Goal: Task Accomplishment & Management: Use online tool/utility

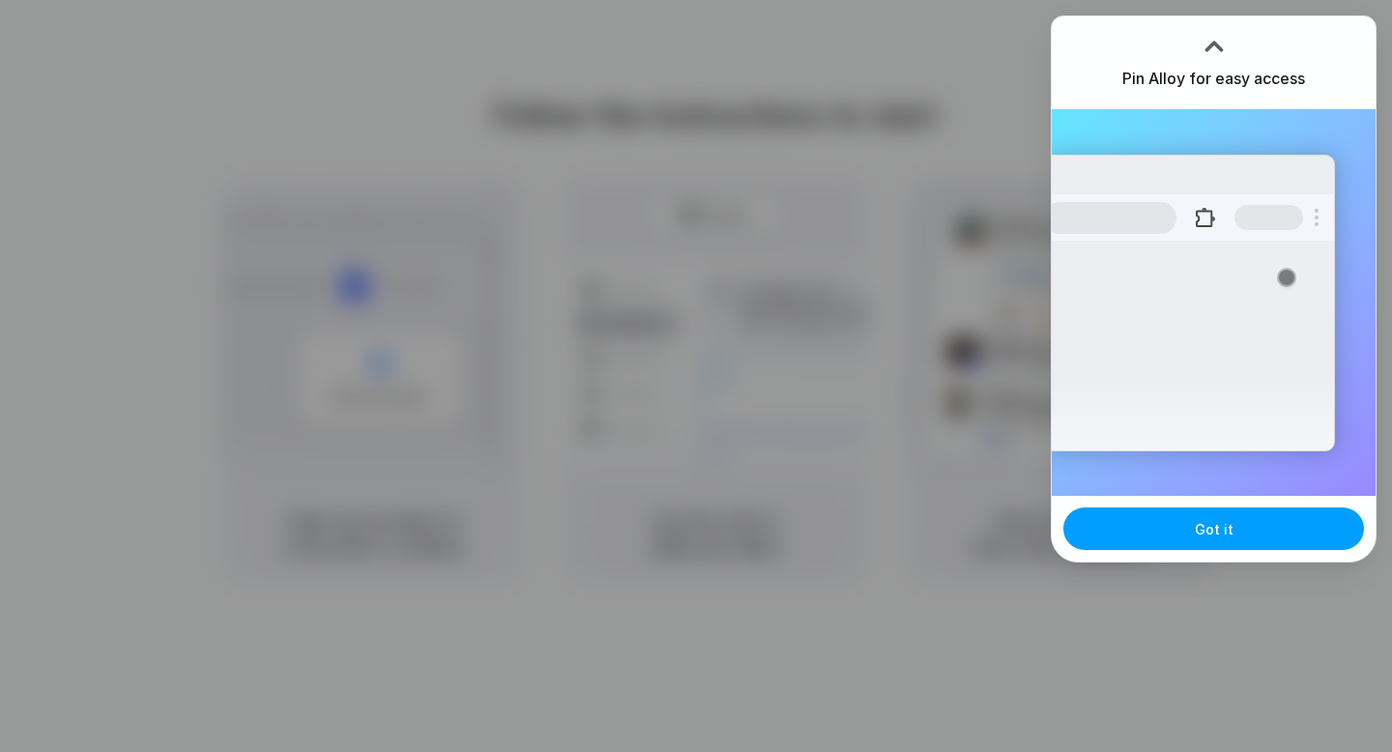
click at [1204, 516] on button "Got it" at bounding box center [1213, 528] width 301 height 43
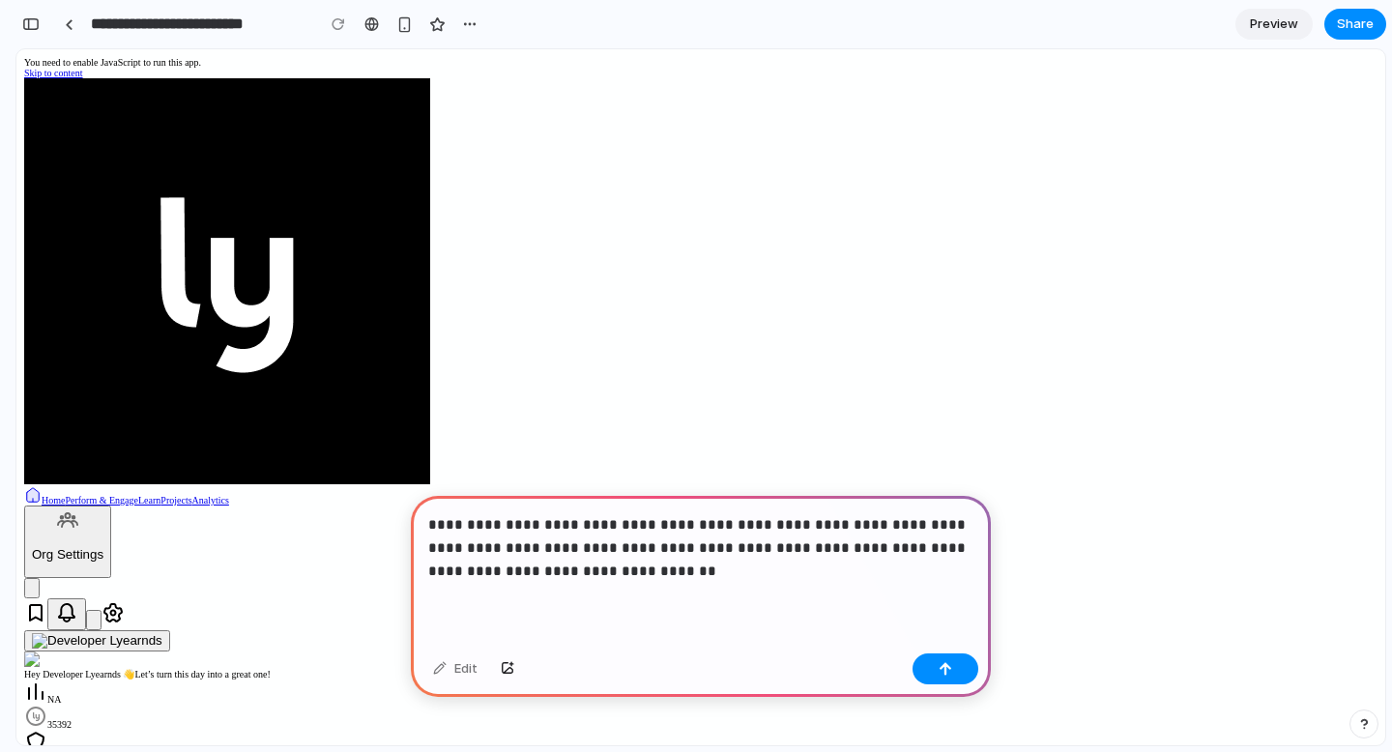
click at [950, 554] on p "**********" at bounding box center [700, 548] width 545 height 70
click at [531, 576] on p "**********" at bounding box center [700, 548] width 545 height 70
click at [718, 573] on p "**********" at bounding box center [700, 548] width 545 height 70
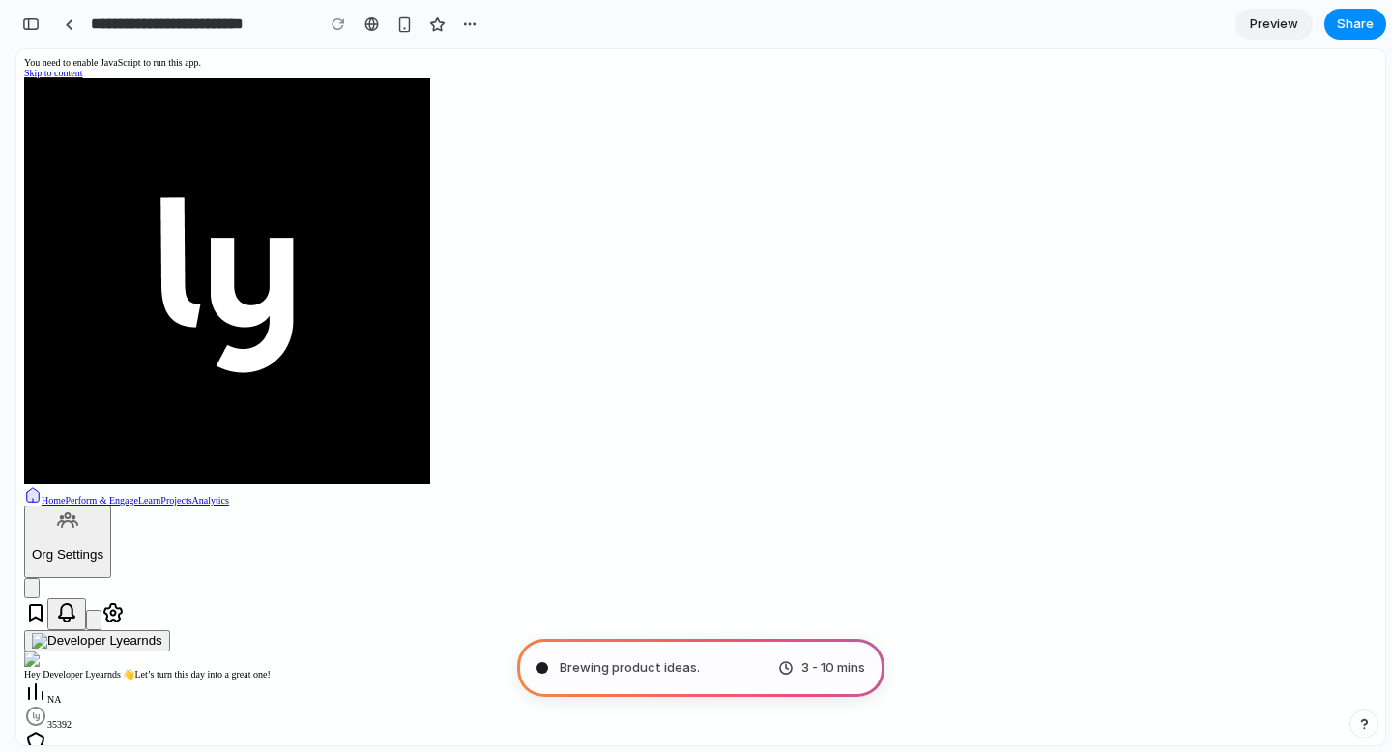
click at [78, 601] on icon "Notifications" at bounding box center [66, 612] width 23 height 23
click at [470, 21] on div "button" at bounding box center [469, 23] width 15 height 15
click at [470, 21] on div "Duplicate Delete" at bounding box center [696, 376] width 1392 height 752
type input "**********"
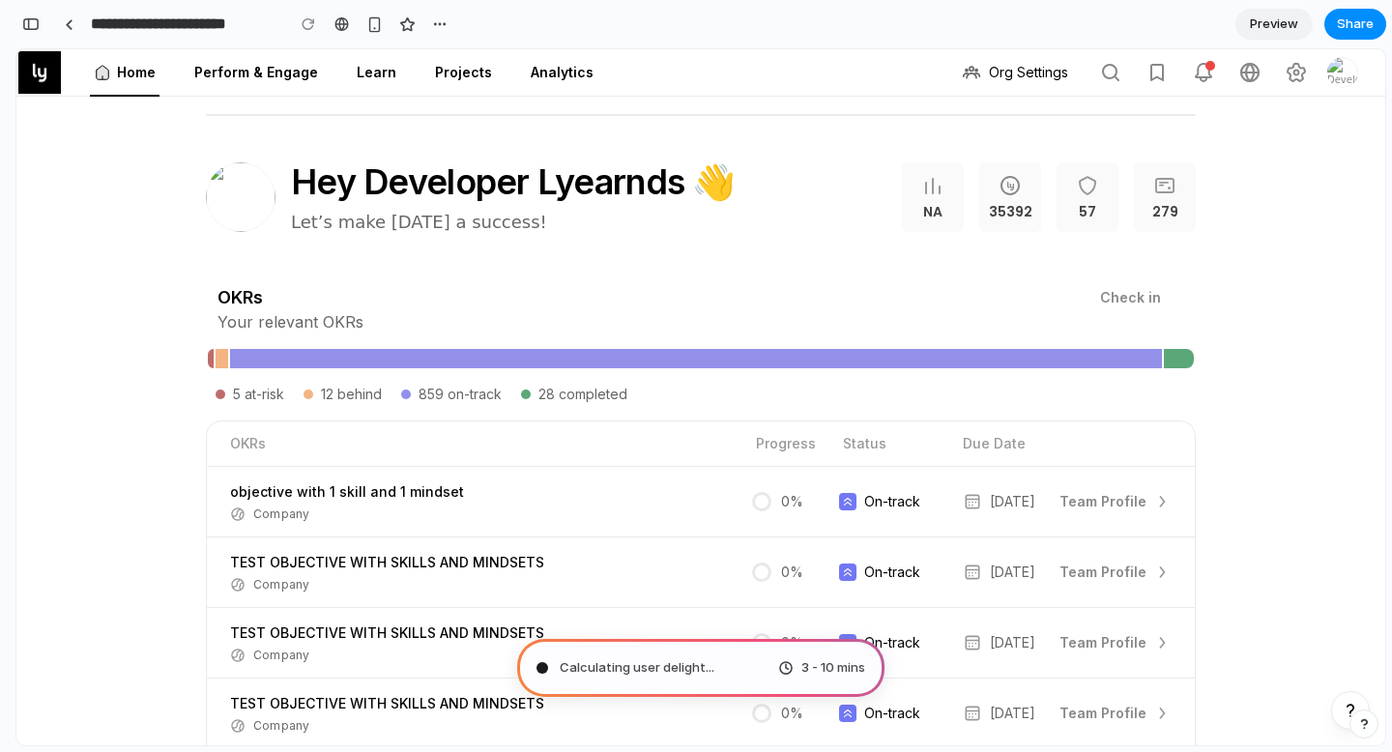
scroll to position [3198, 0]
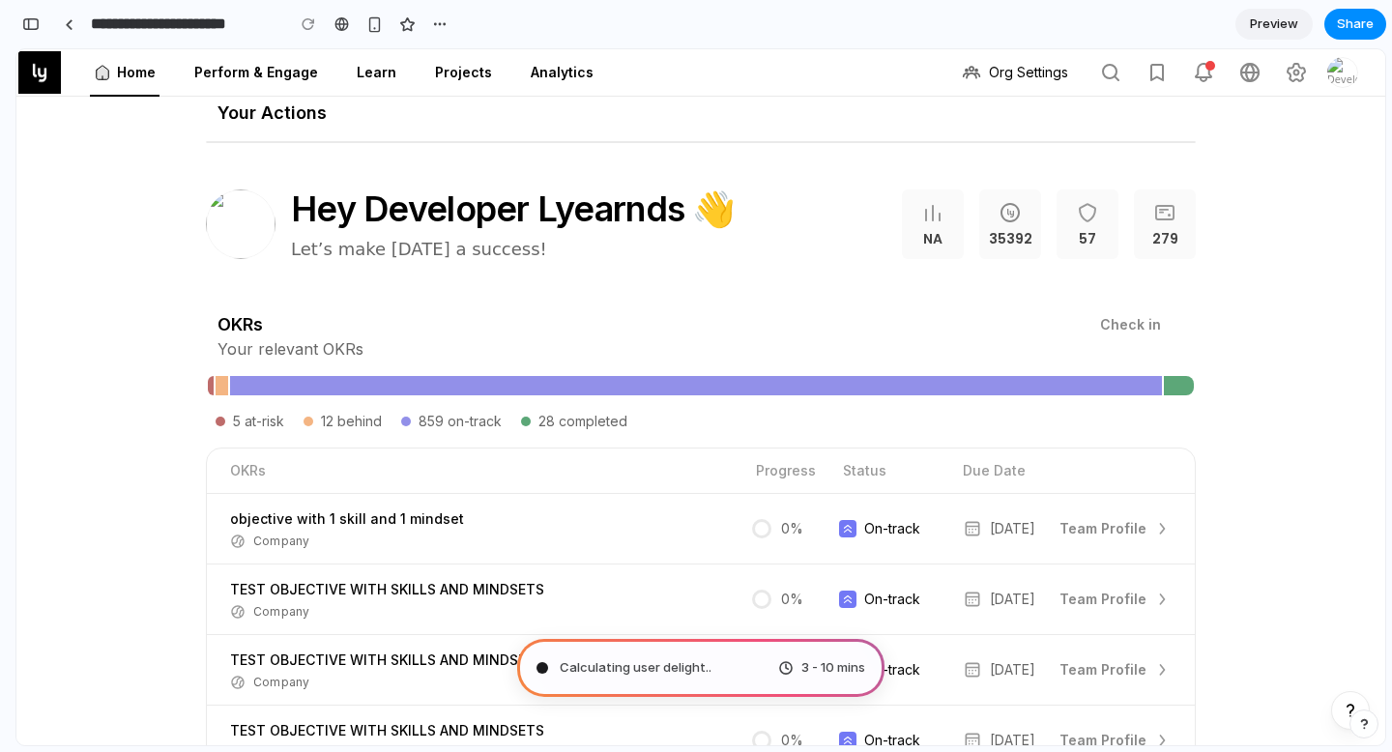
click at [616, 218] on span "Hey Developer Lyearnds 👋" at bounding box center [513, 209] width 445 height 46
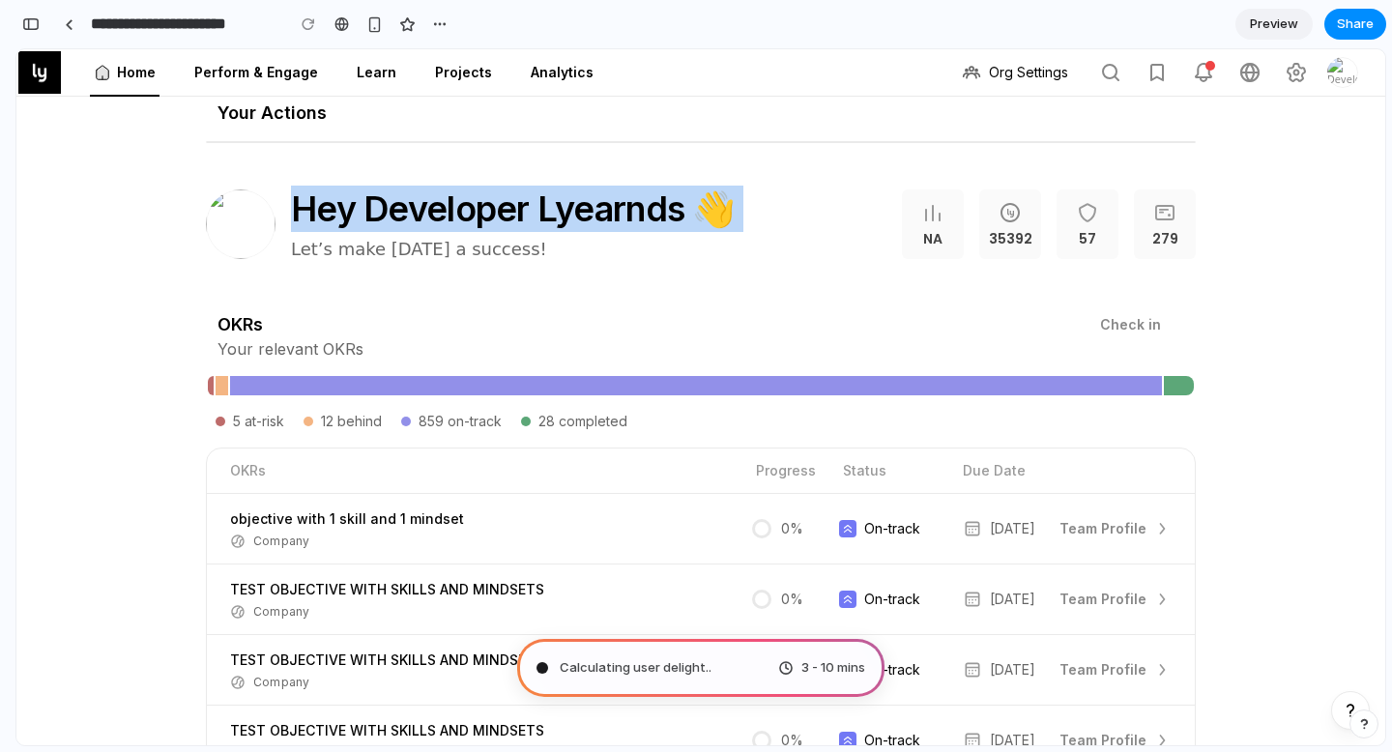
click at [616, 218] on span "Hey Developer Lyearnds 👋" at bounding box center [513, 209] width 445 height 46
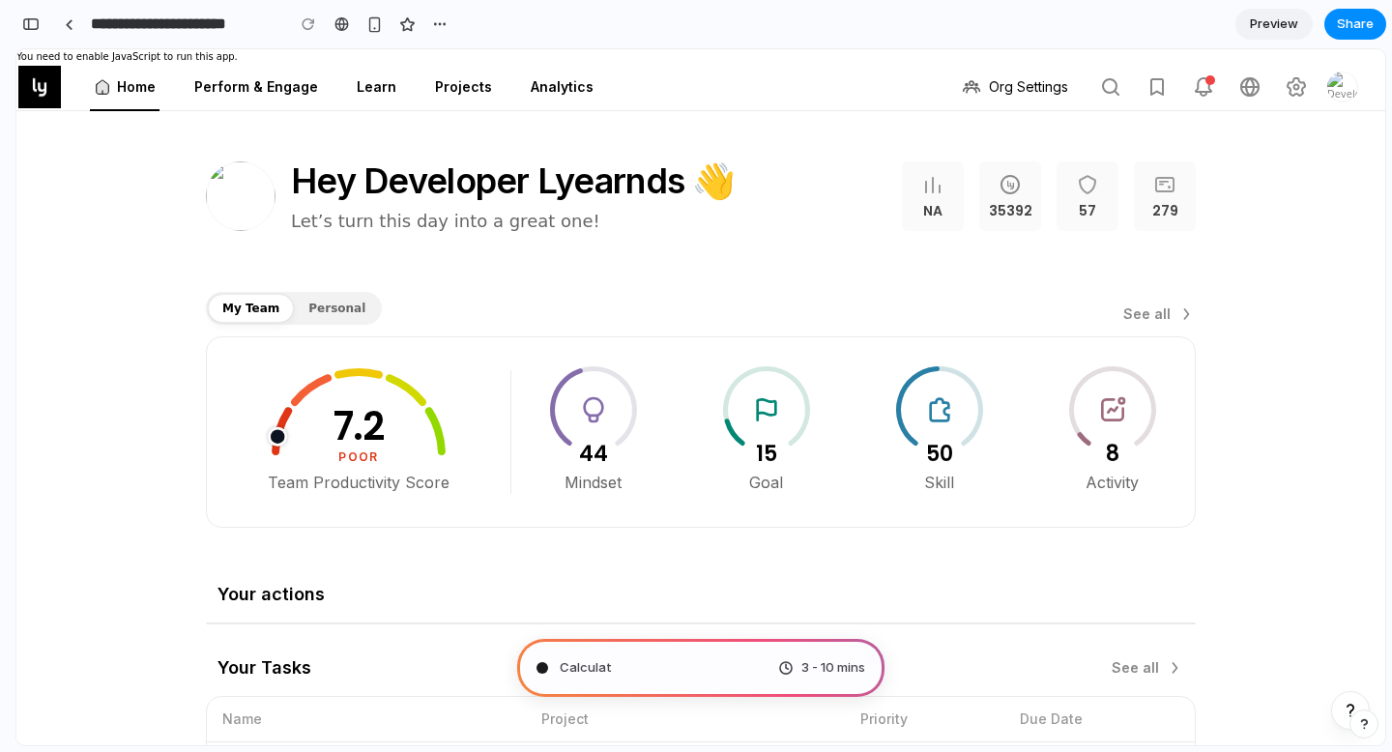
scroll to position [92, 0]
click at [341, 297] on div "Personal" at bounding box center [337, 308] width 86 height 29
click at [341, 300] on span "Personal" at bounding box center [336, 308] width 57 height 17
click at [430, 190] on span "Hey Developer Lyearnds 👋" at bounding box center [513, 181] width 445 height 46
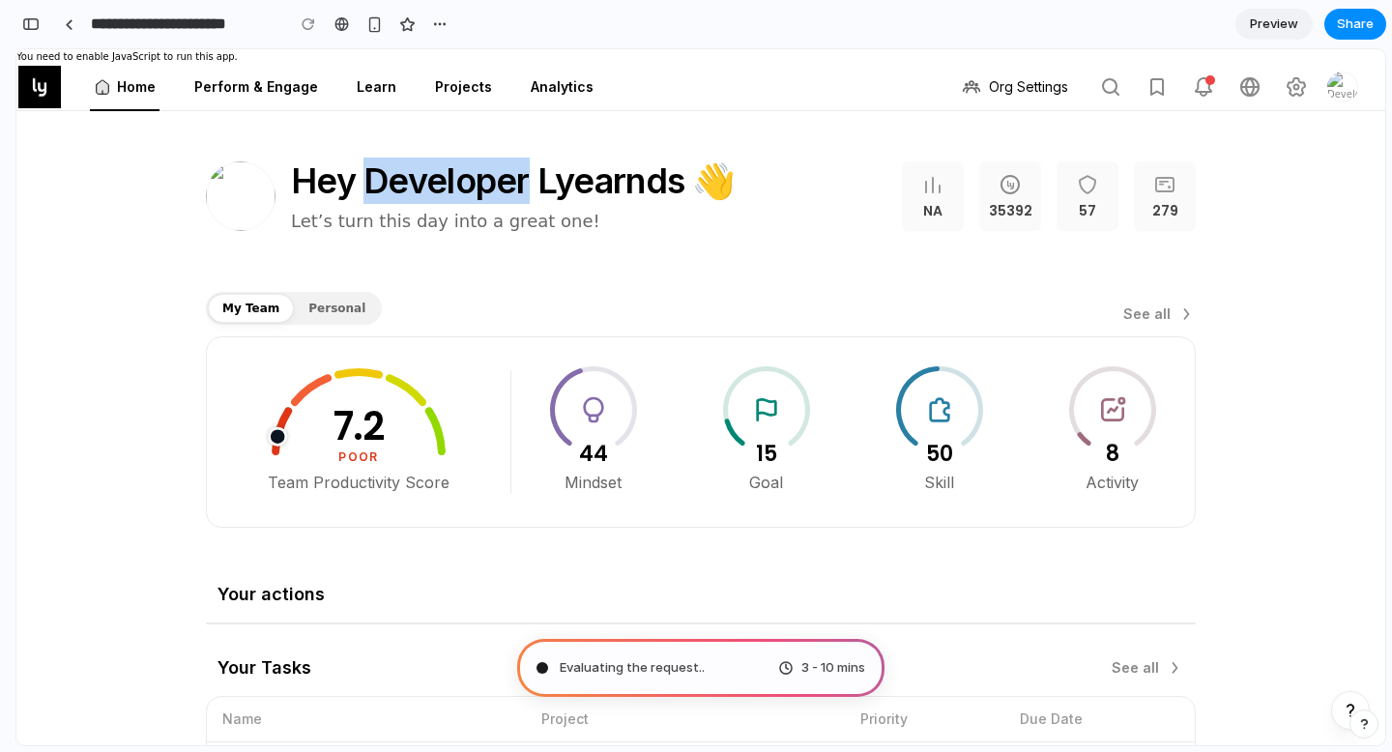
click at [430, 190] on span "Hey Developer Lyearnds 👋" at bounding box center [513, 181] width 445 height 46
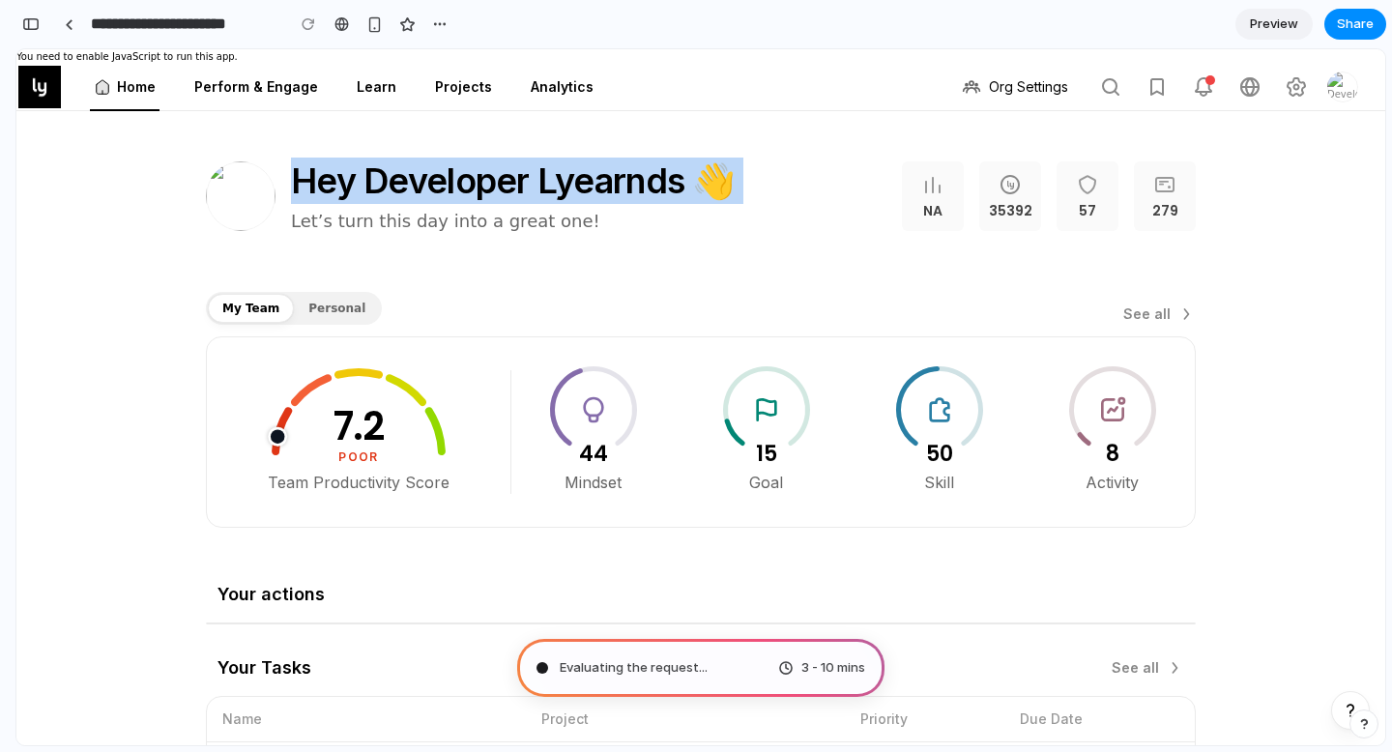
click at [430, 190] on span "Hey Developer Lyearnds 👋" at bounding box center [513, 181] width 445 height 46
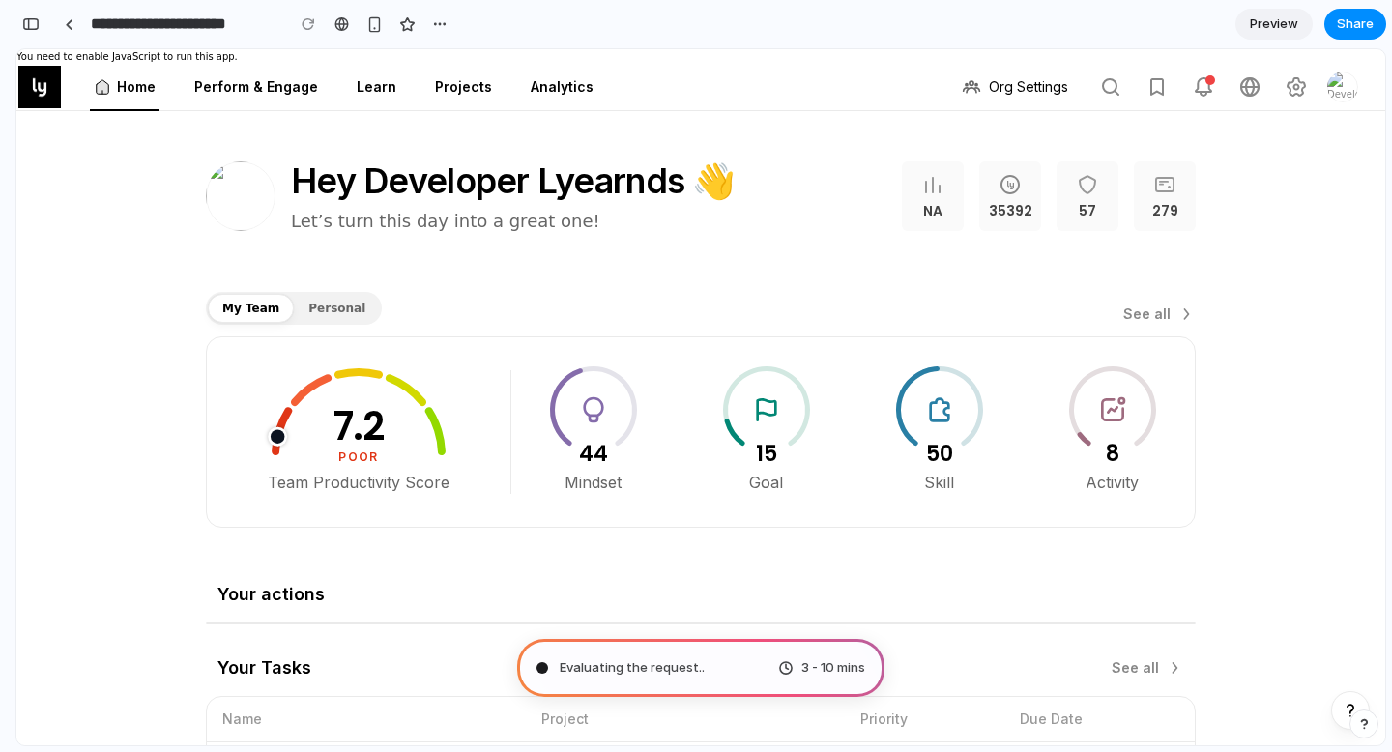
click at [472, 232] on span "Let’s turn this day into a great one!" at bounding box center [445, 221] width 309 height 26
click at [463, 227] on span "Let’s turn this day into a great one!" at bounding box center [445, 221] width 309 height 26
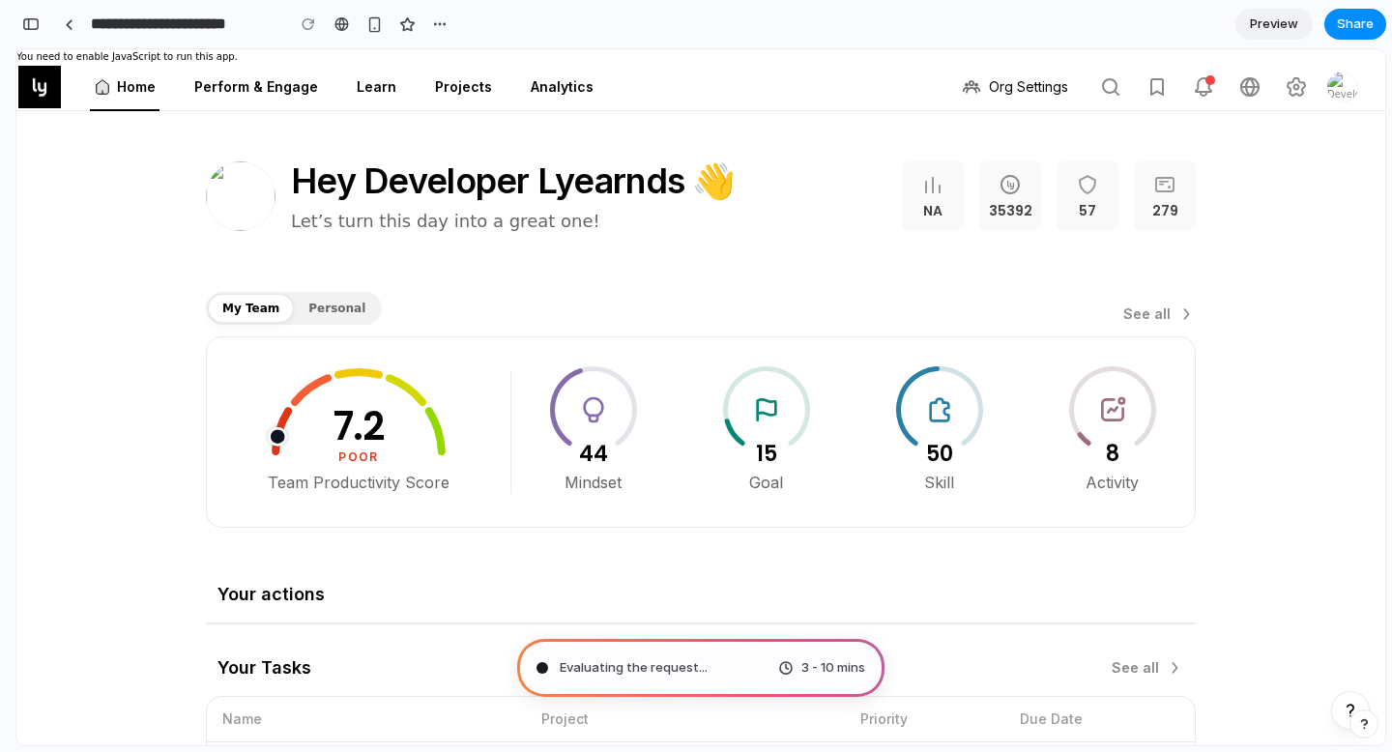
click at [586, 412] on icon at bounding box center [593, 409] width 20 height 26
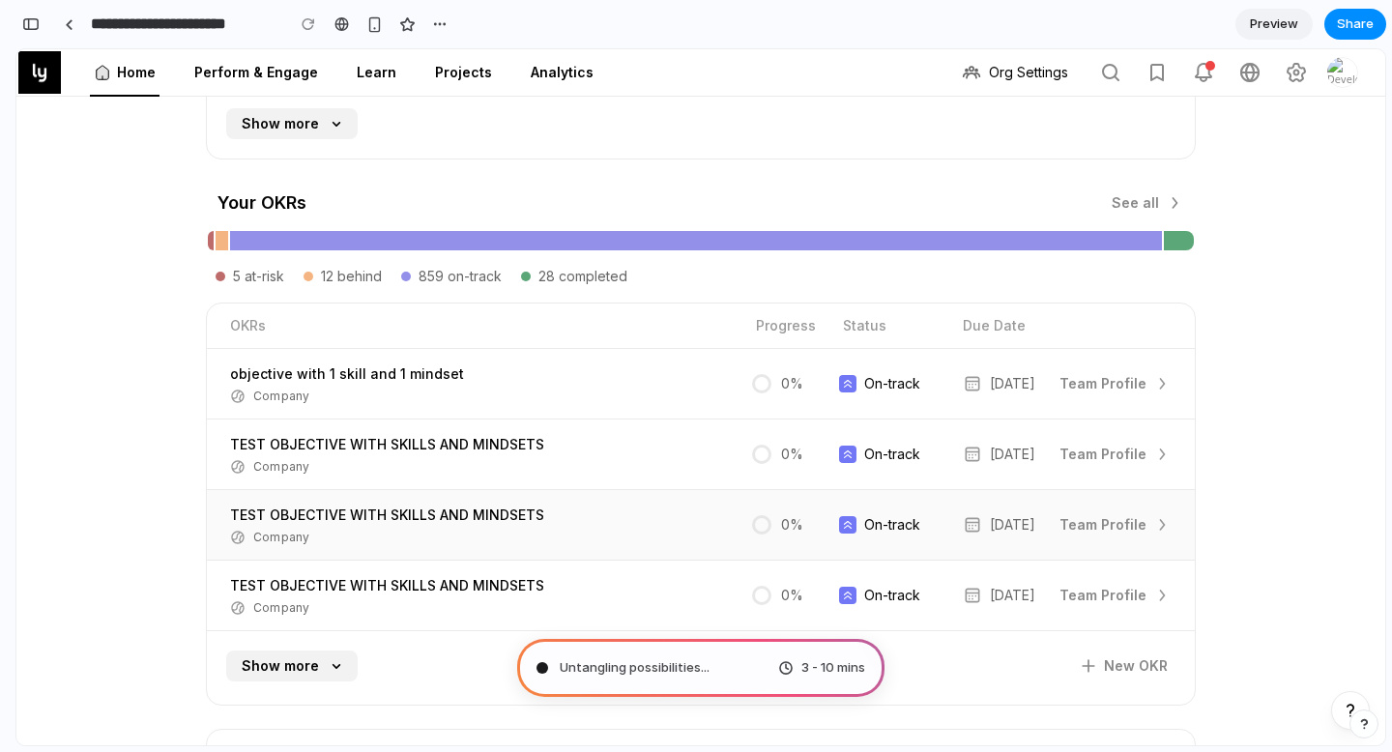
scroll to position [0, 0]
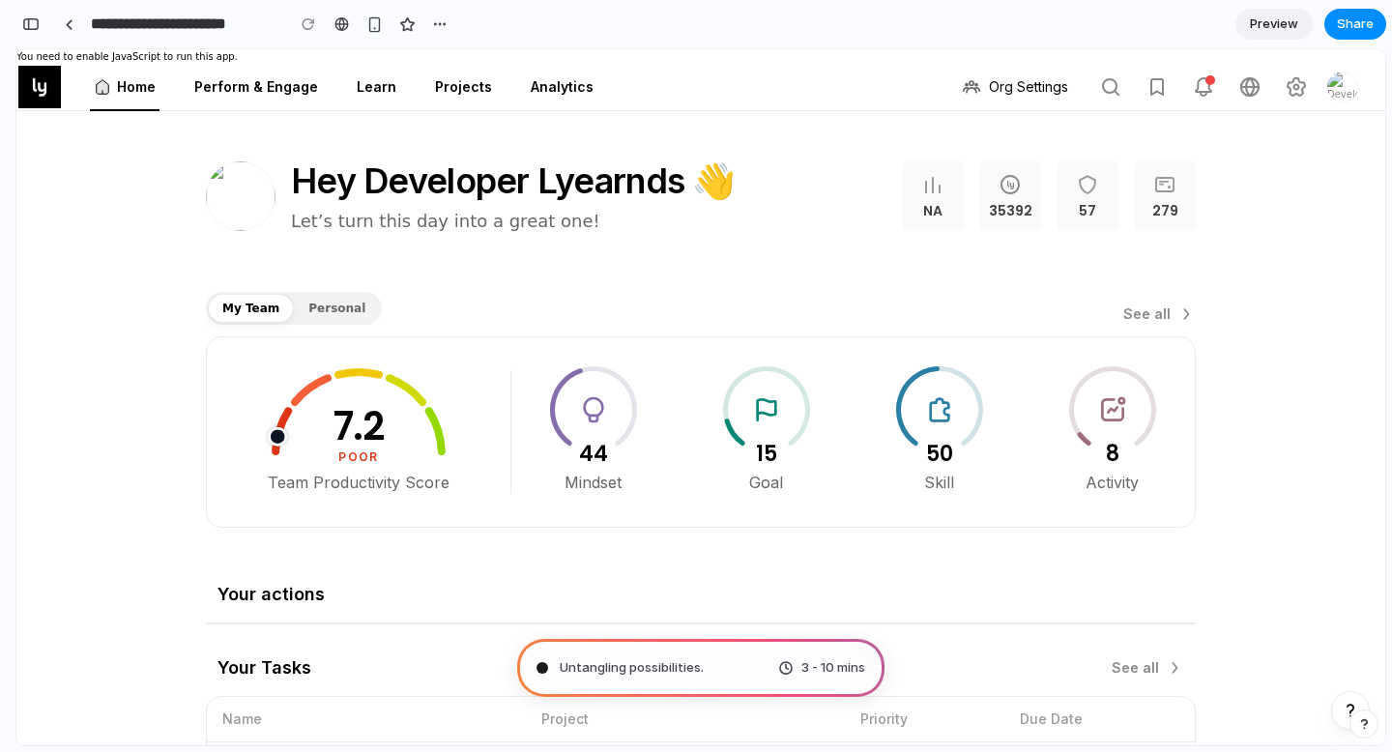
click at [618, 87] on div "Org Settings" at bounding box center [981, 87] width 768 height 46
click at [635, 97] on div "Org Settings" at bounding box center [981, 87] width 768 height 46
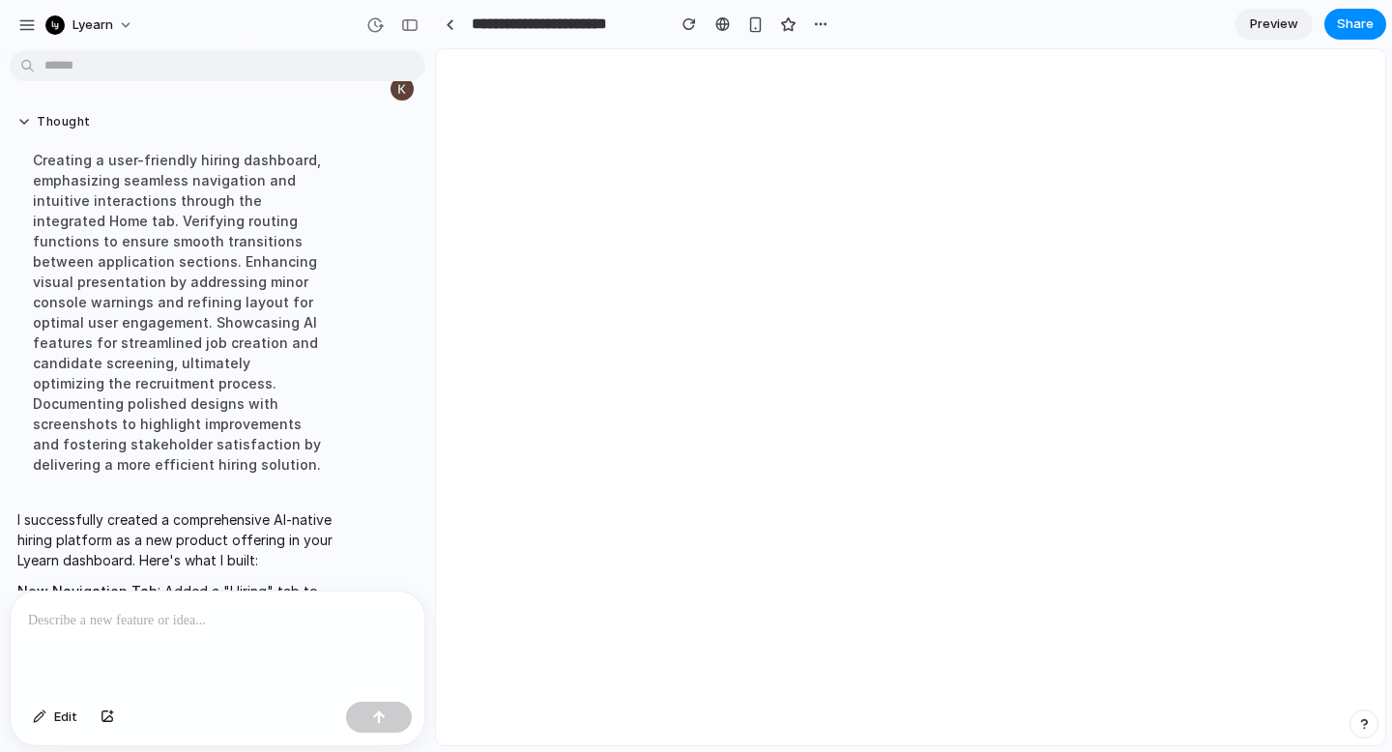
scroll to position [794, 0]
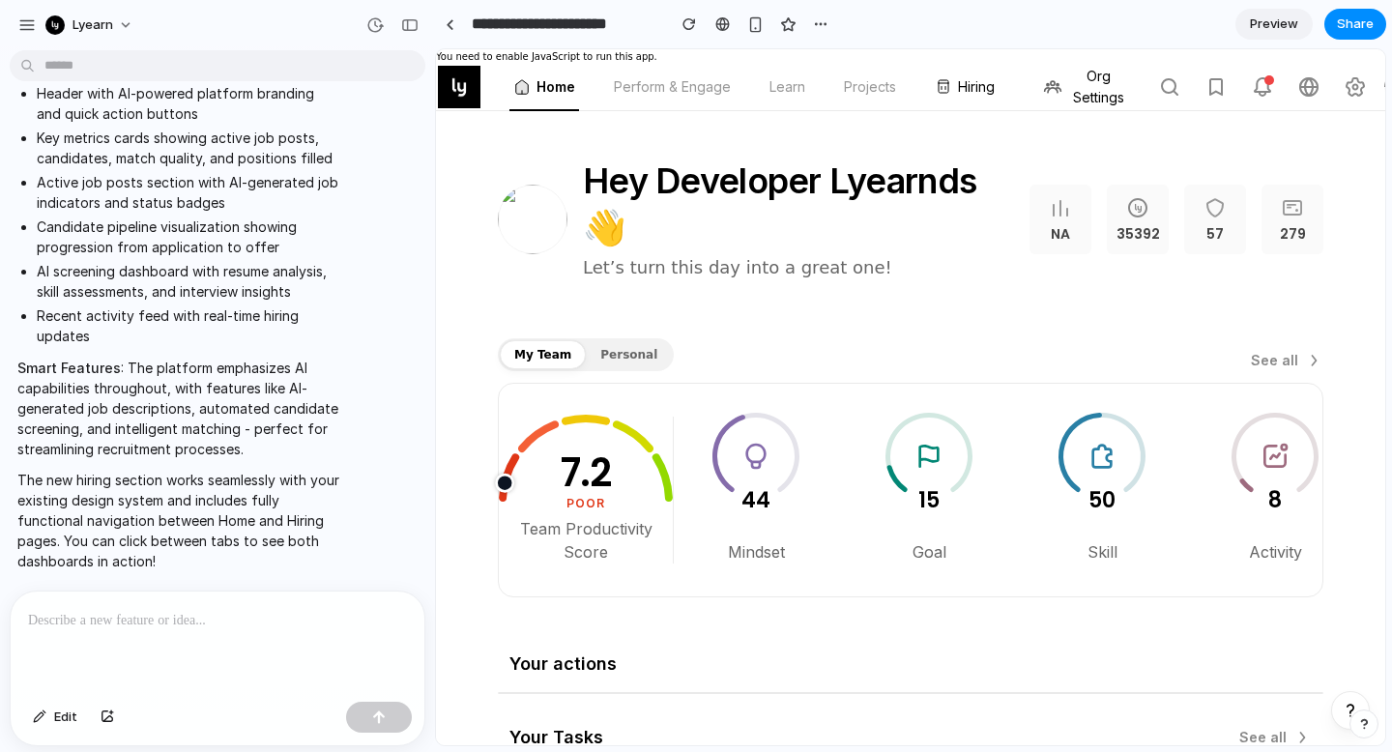
click at [968, 88] on link "Hiring" at bounding box center [965, 86] width 68 height 21
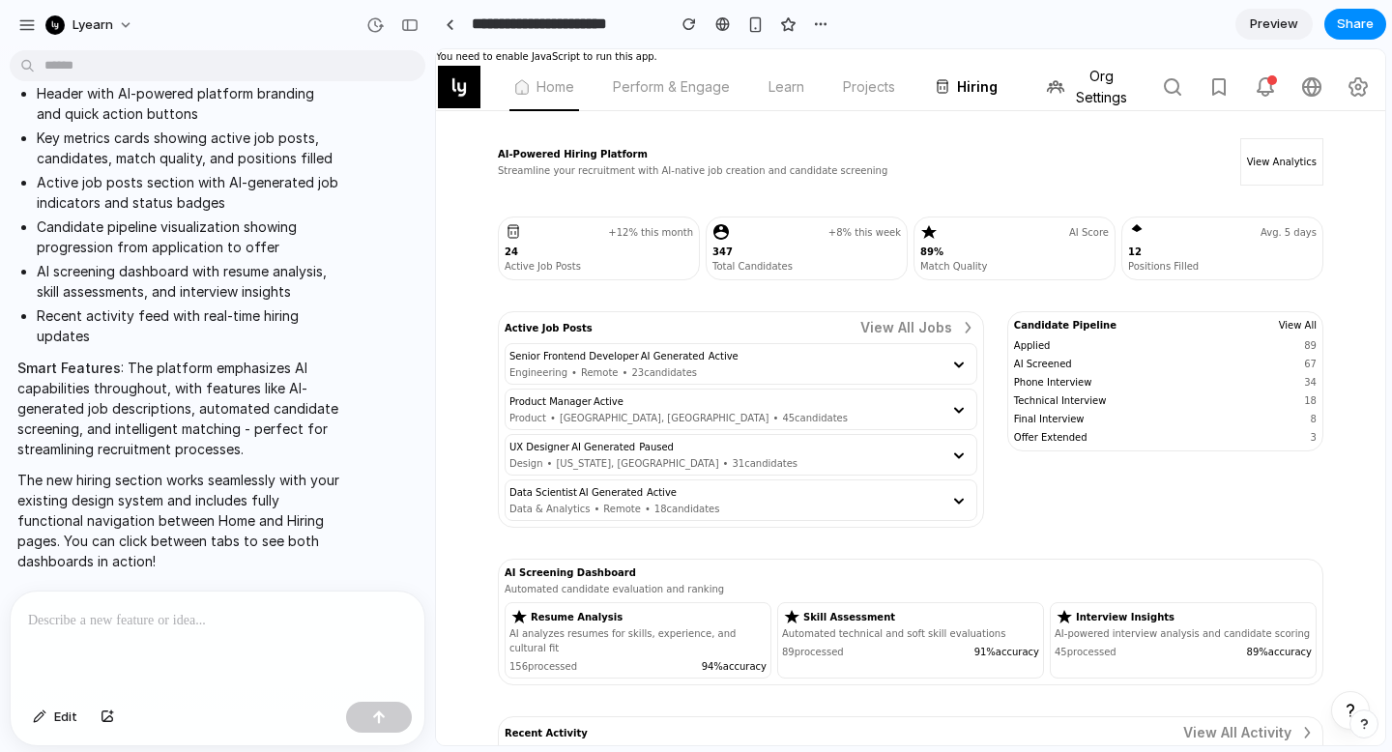
scroll to position [16, 0]
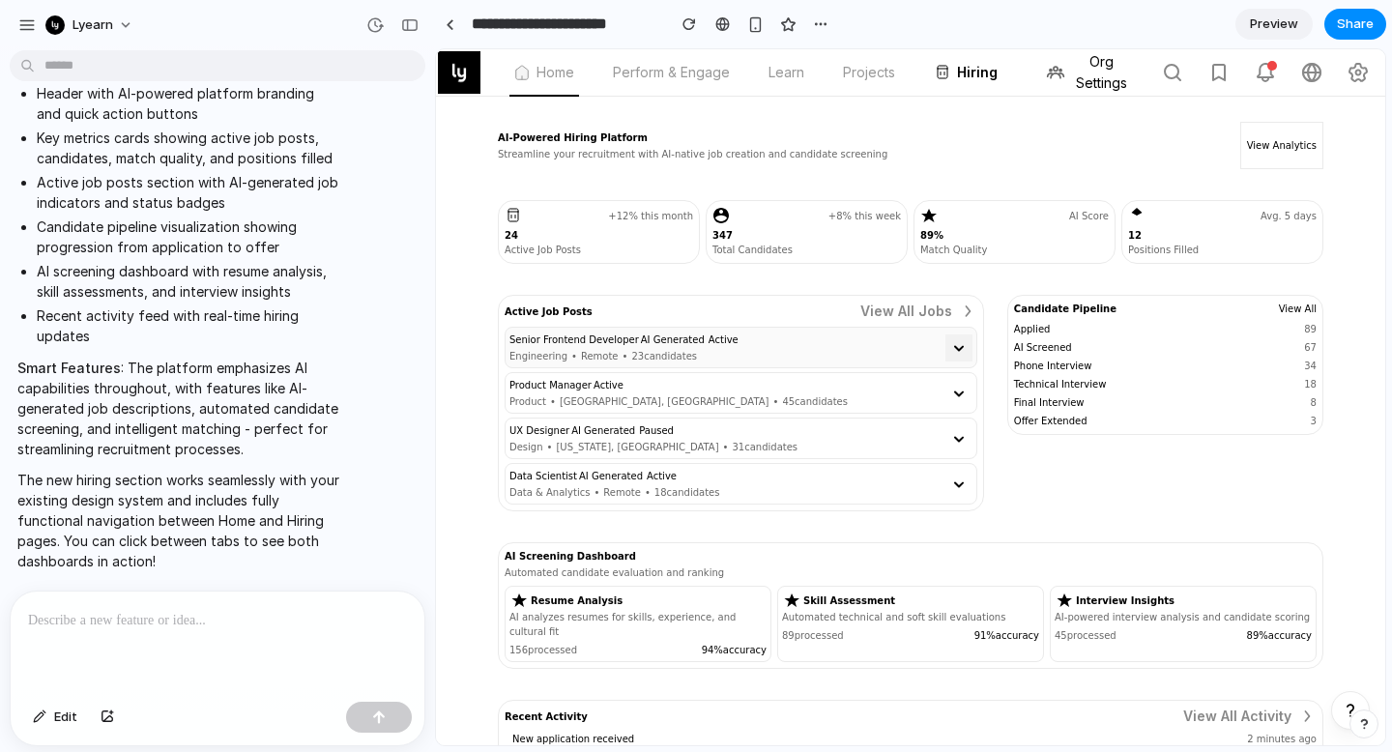
click at [952, 345] on icon at bounding box center [958, 347] width 23 height 23
click at [925, 350] on div "Engineering • Remote • 23 candidates" at bounding box center [727, 356] width 436 height 14
click at [967, 351] on icon at bounding box center [958, 347] width 23 height 23
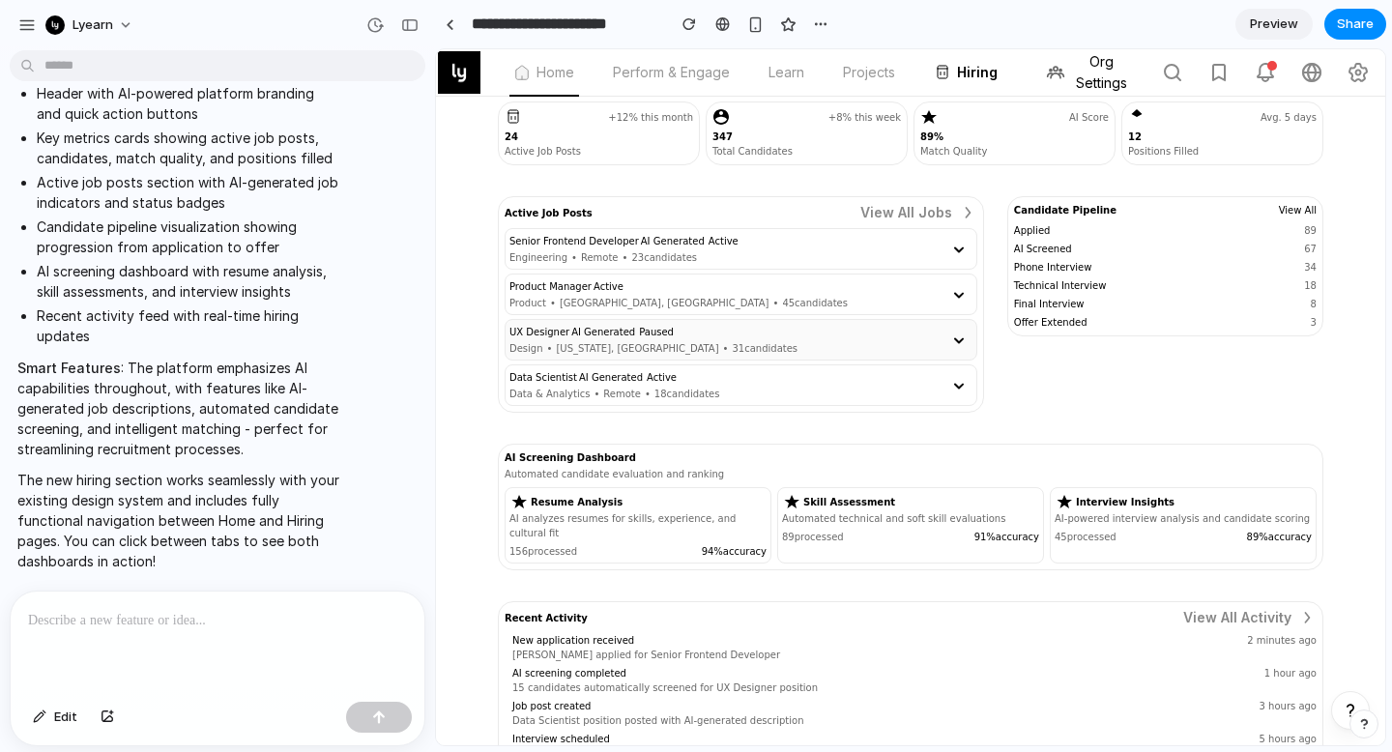
scroll to position [165, 0]
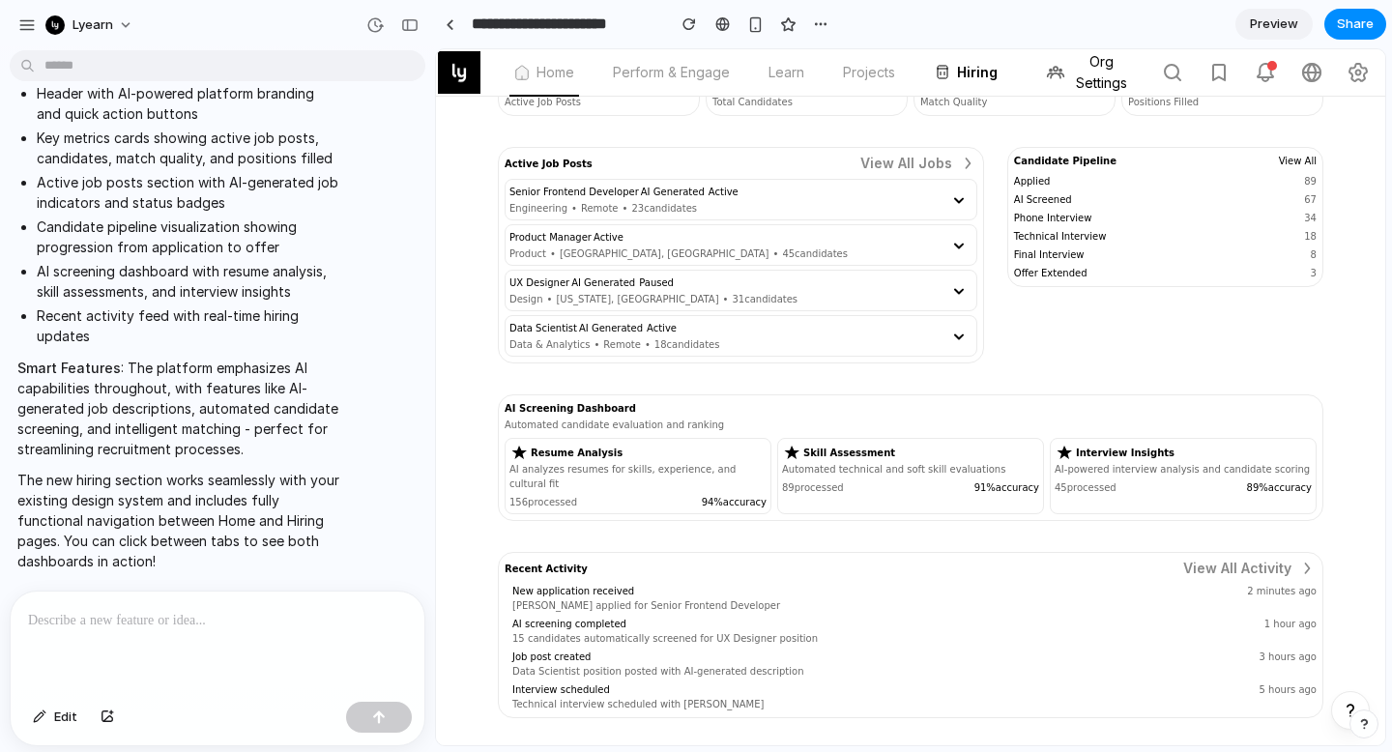
click at [759, 418] on div "AI Screening Dashboard Automated candidate evaluation and ranking Configure AI …" at bounding box center [910, 416] width 812 height 31
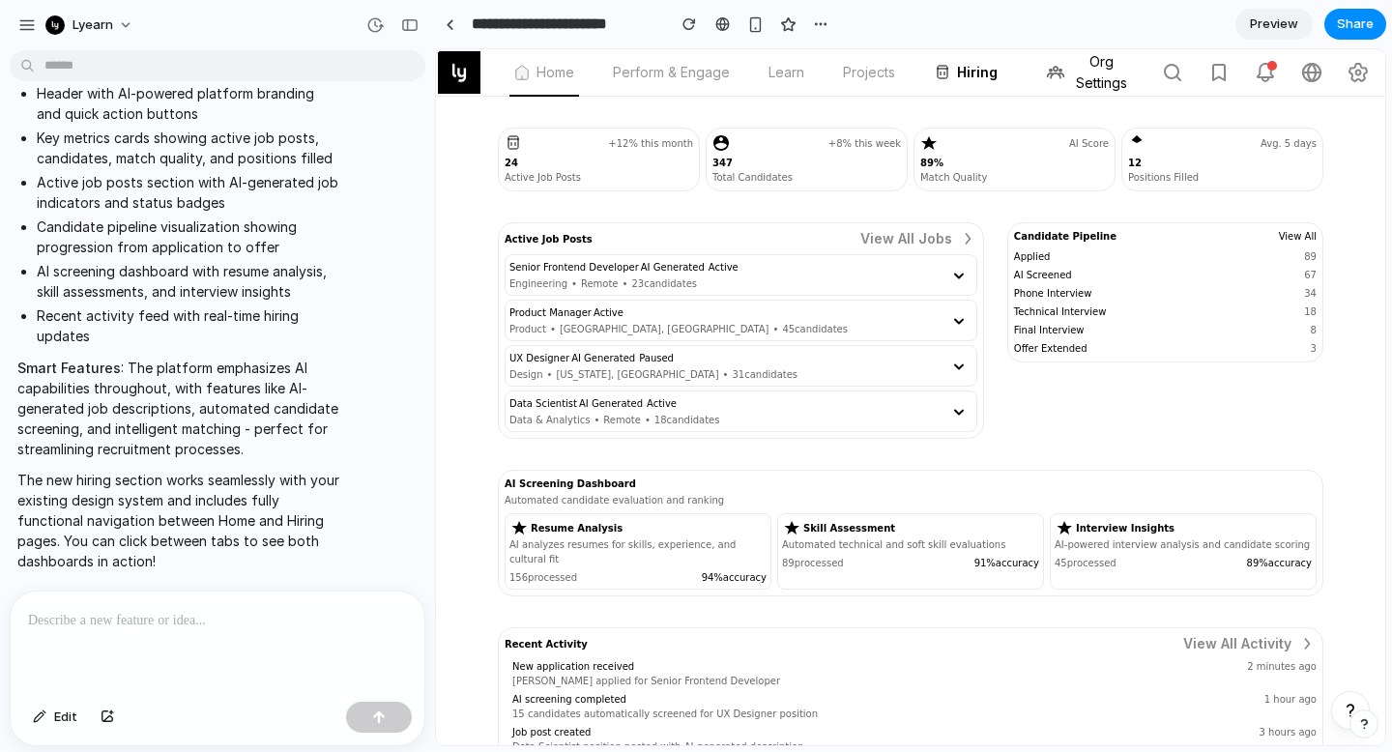
scroll to position [0, 0]
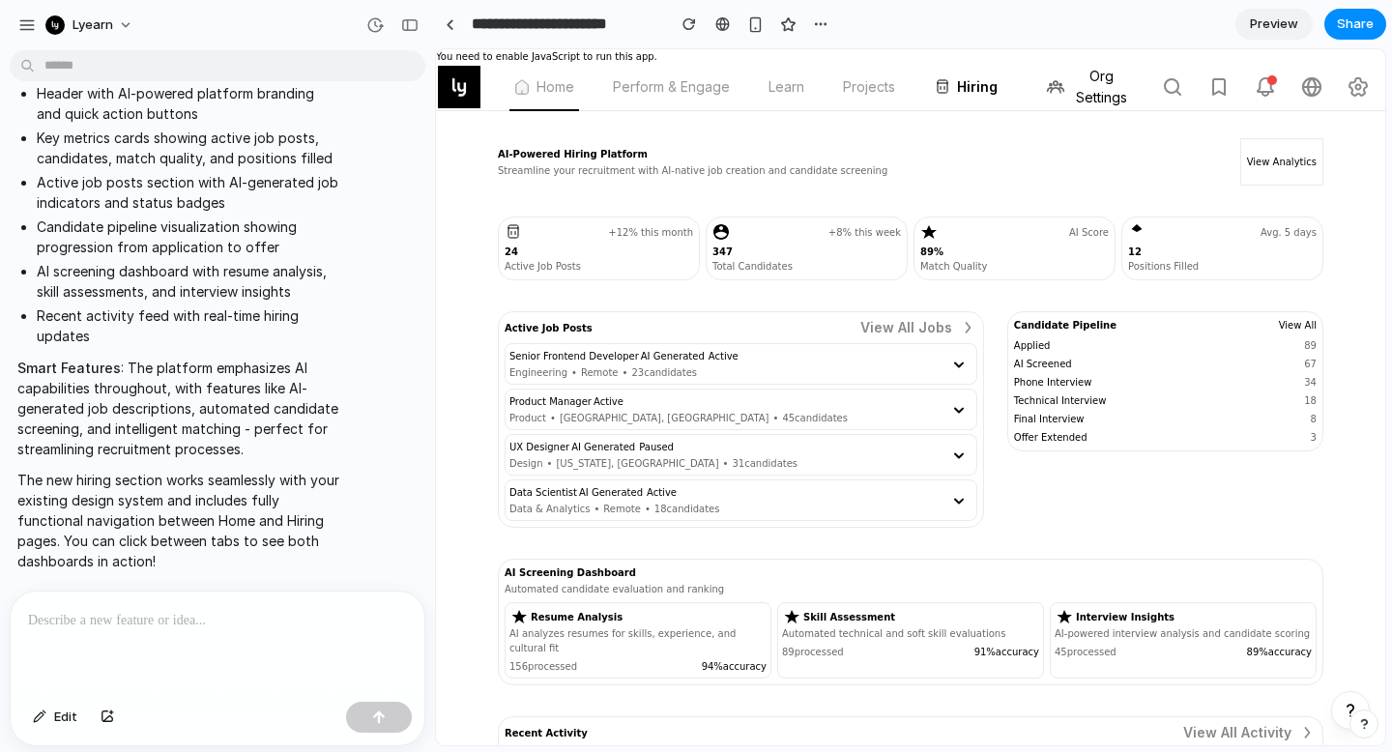
click at [719, 168] on p "Streamline your recruitment with AI-native job creation and candidate screening" at bounding box center [692, 170] width 389 height 14
click at [646, 173] on p "Streamline your recruitment with AI-native job creation and candidate screening" at bounding box center [692, 170] width 389 height 14
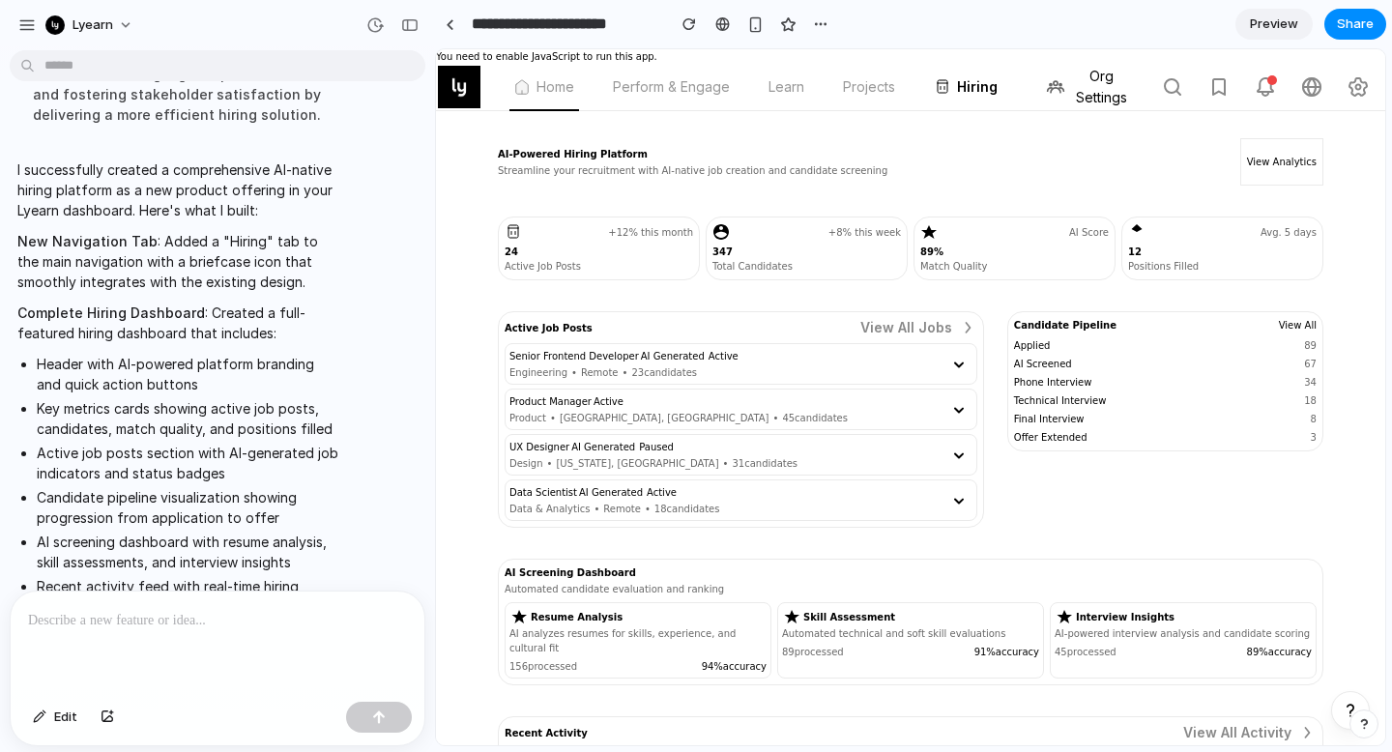
click at [1262, 31] on span "Preview" at bounding box center [1274, 23] width 48 height 19
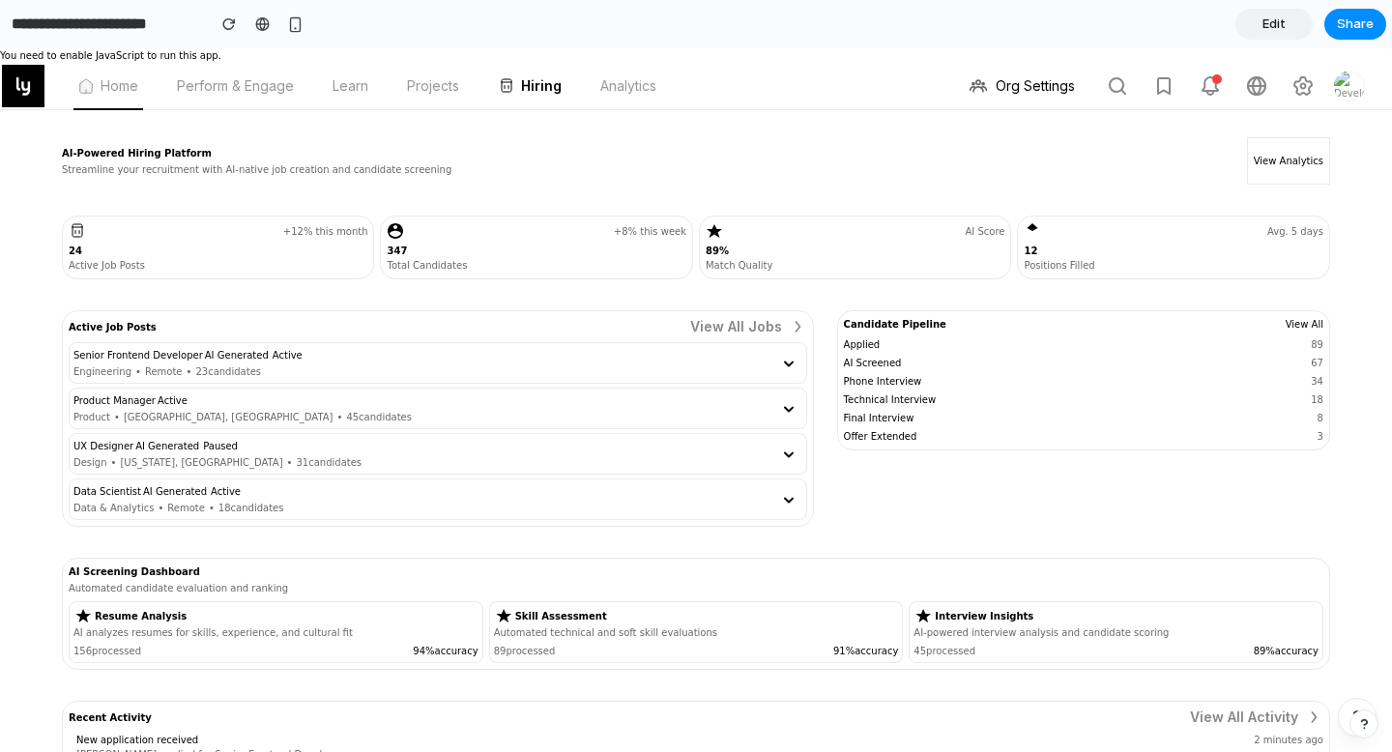
click at [1279, 20] on span "Edit" at bounding box center [1273, 23] width 23 height 19
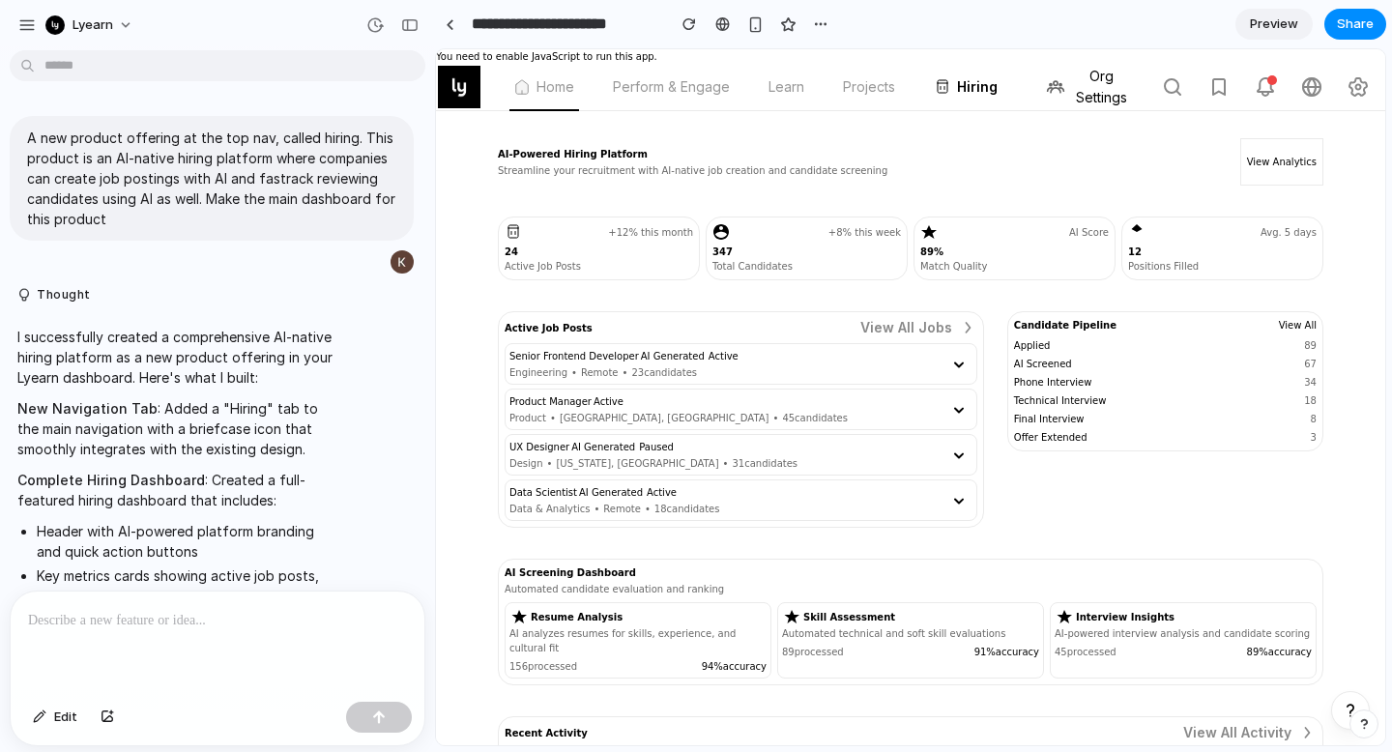
scroll to position [439, 0]
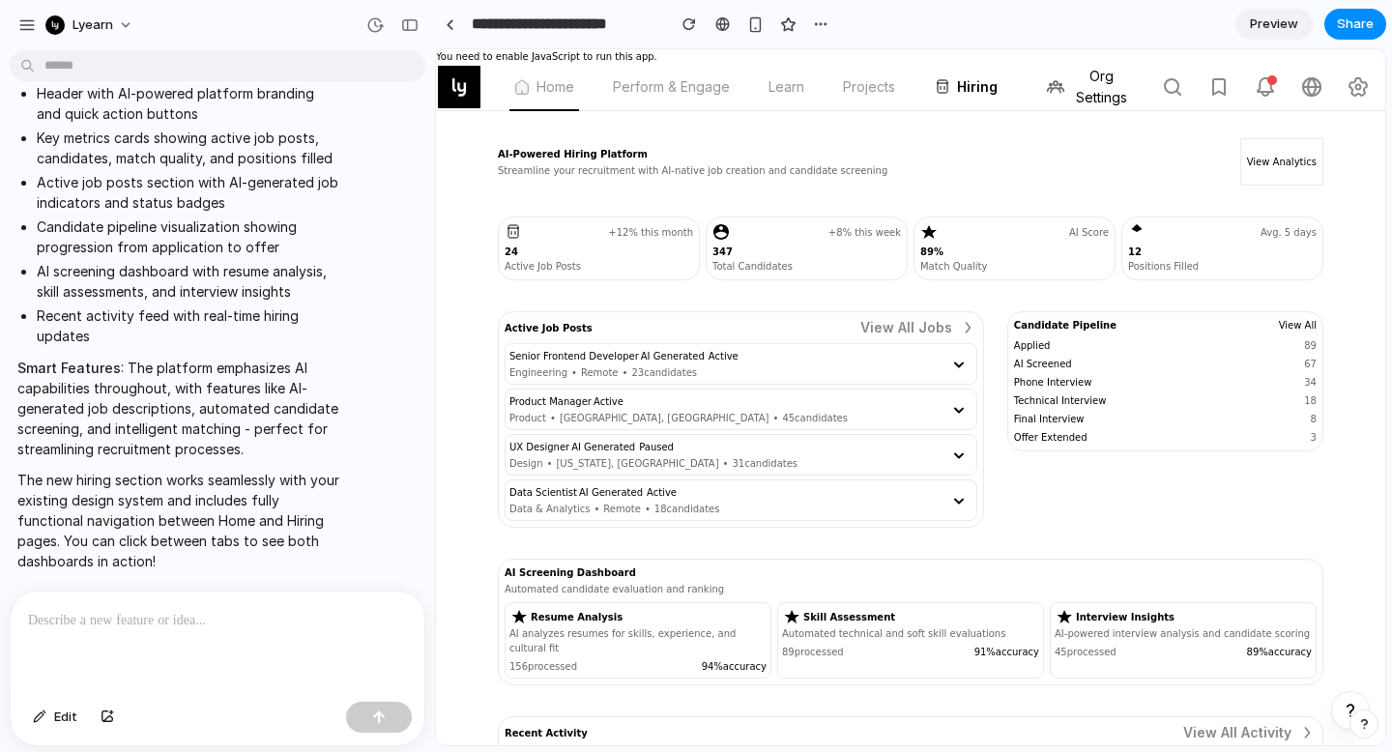
click at [1279, 20] on span "Preview" at bounding box center [1274, 23] width 48 height 19
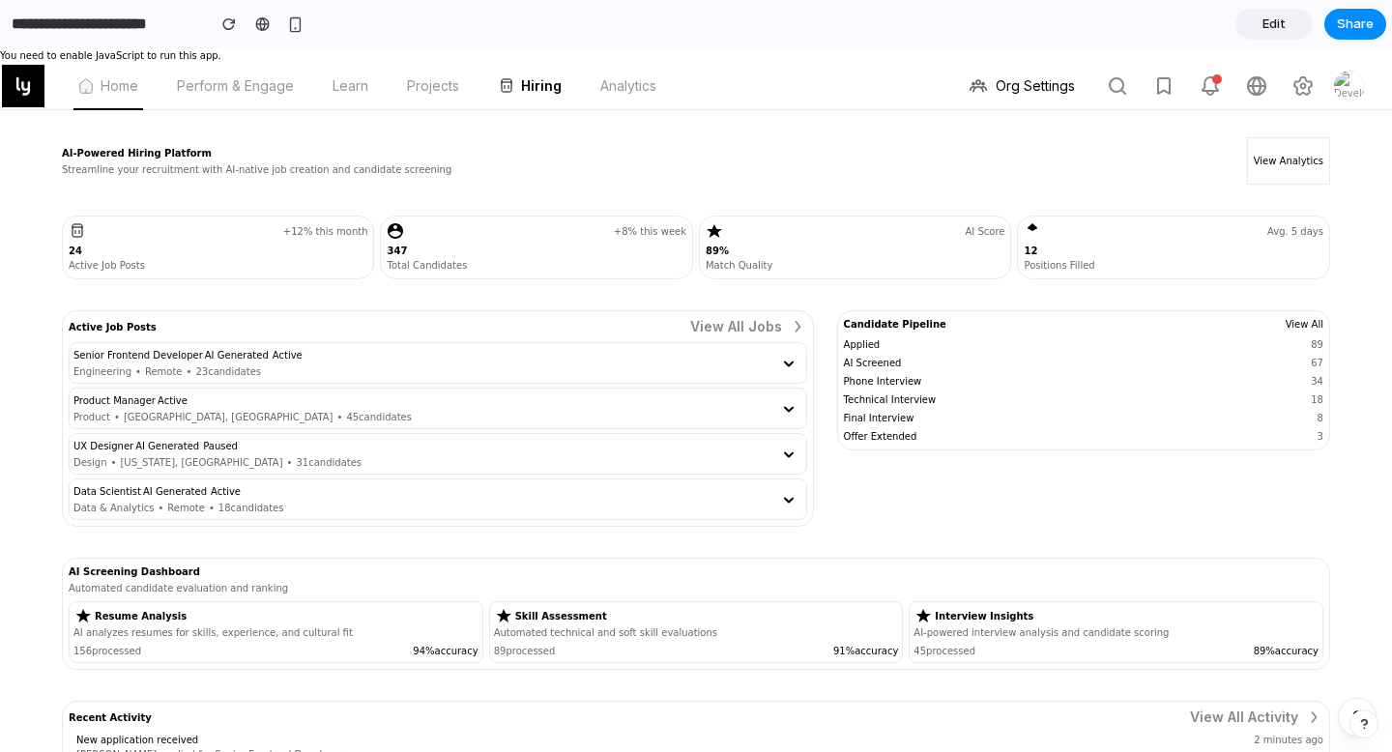
click at [1279, 20] on span "Edit" at bounding box center [1273, 23] width 23 height 19
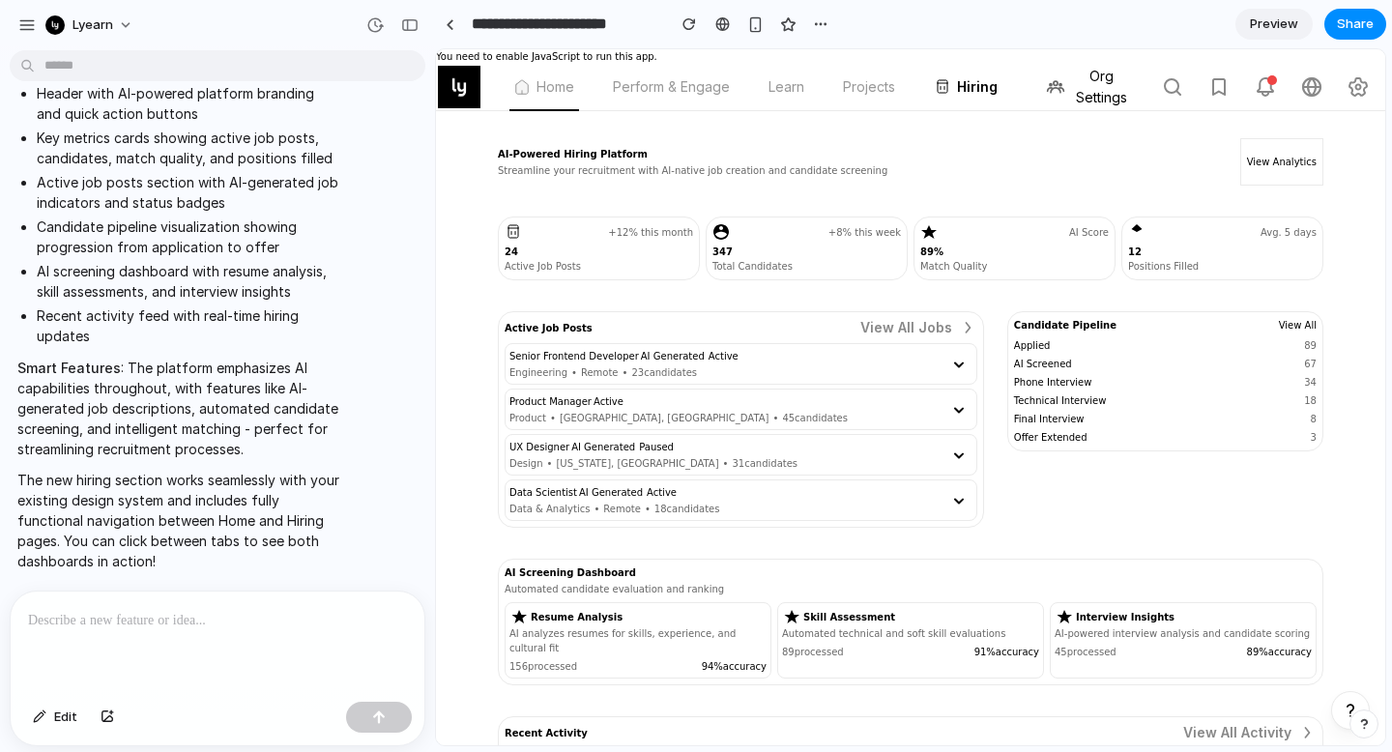
click at [1251, 32] on span "Preview" at bounding box center [1274, 23] width 48 height 19
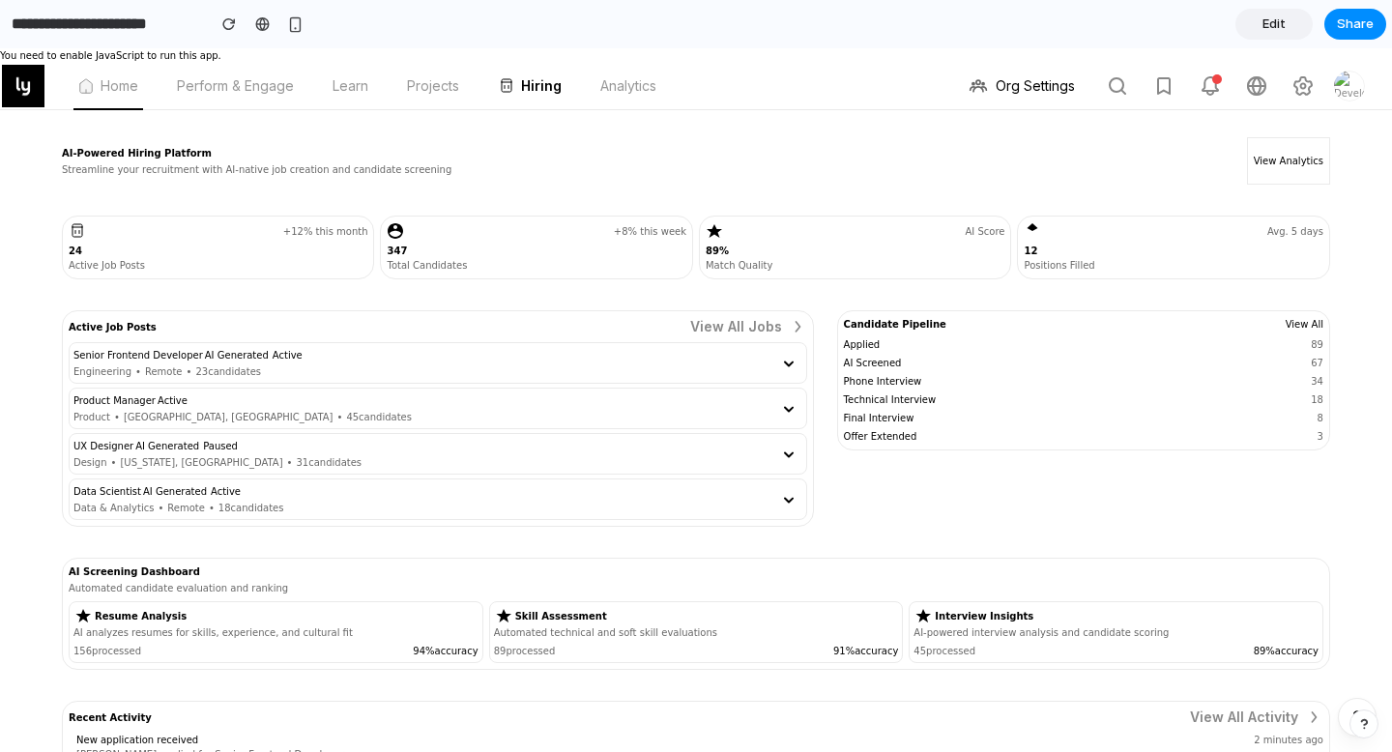
click at [1251, 31] on link "Edit" at bounding box center [1273, 24] width 77 height 31
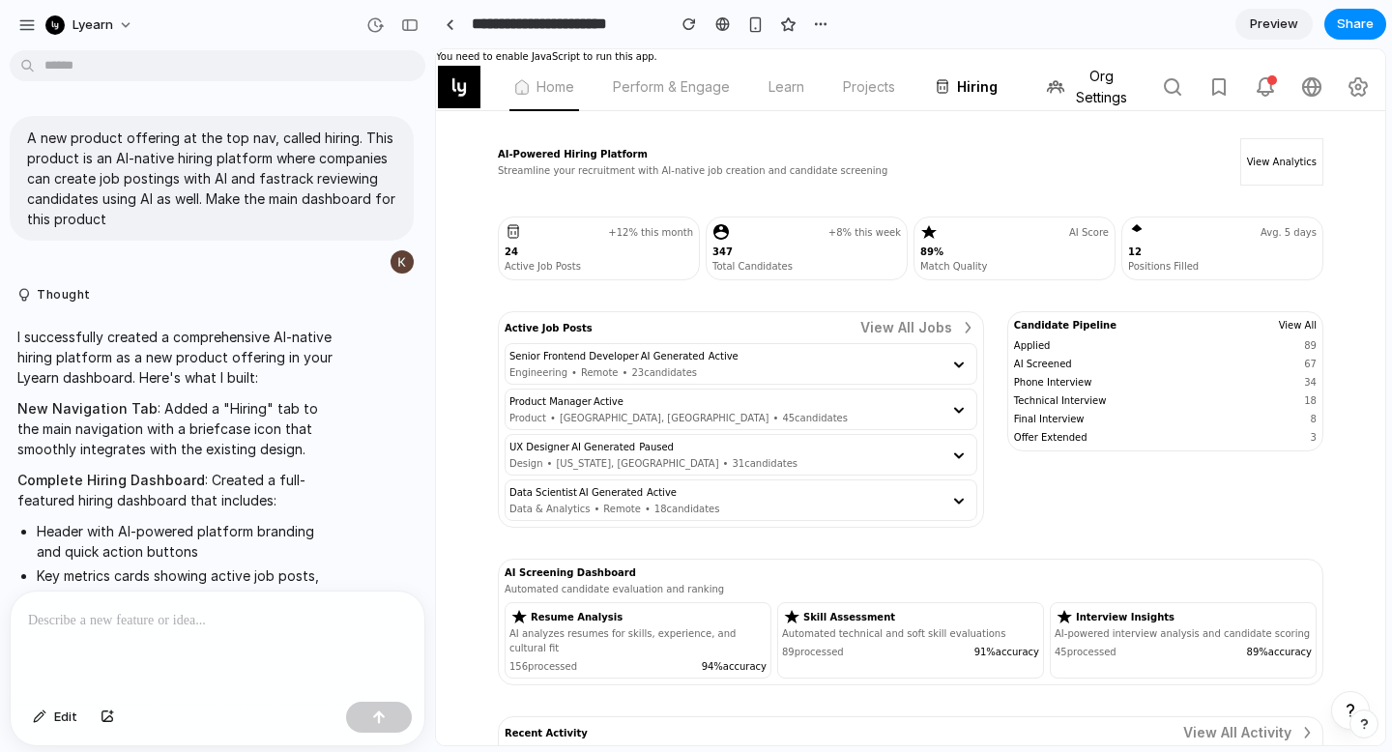
scroll to position [439, 0]
